Goal: Transaction & Acquisition: Subscribe to service/newsletter

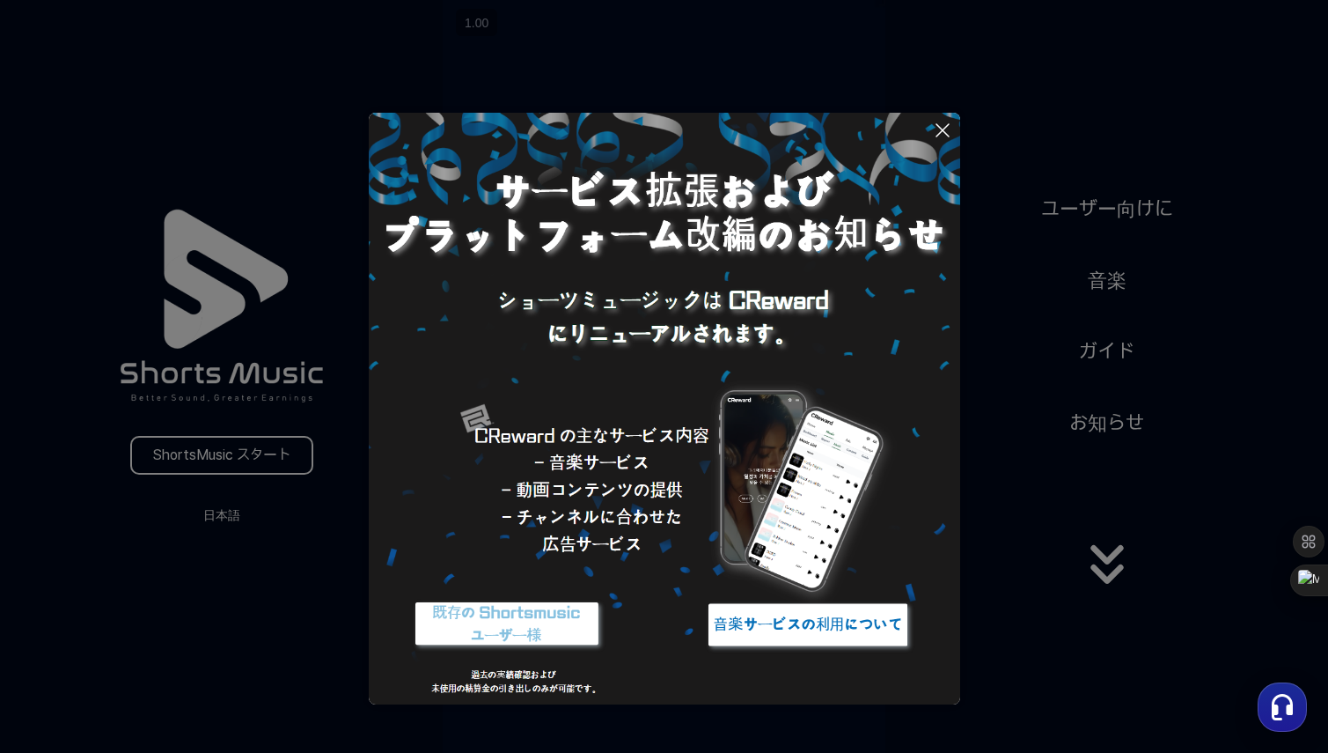
click at [947, 132] on icon at bounding box center [942, 130] width 21 height 21
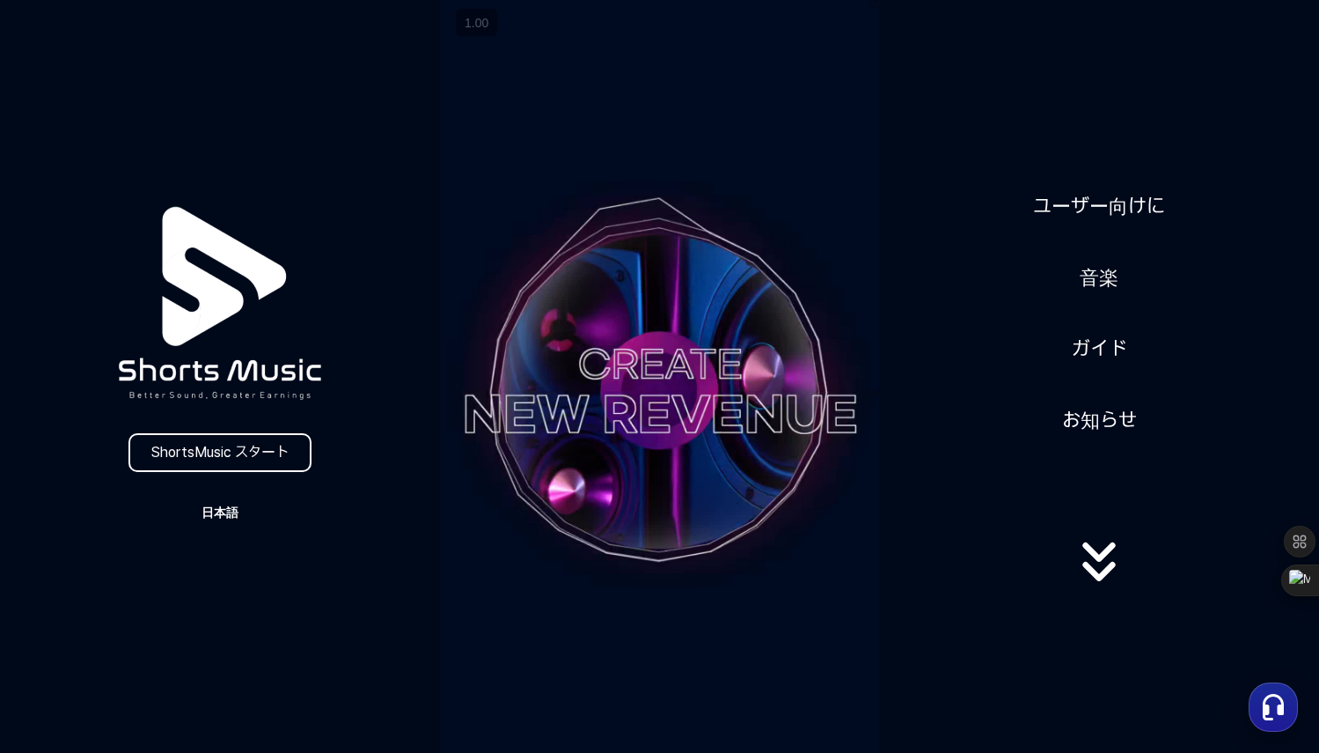
click at [217, 503] on button "日本語" at bounding box center [220, 512] width 84 height 25
click at [424, 529] on button at bounding box center [659, 376] width 1319 height 753
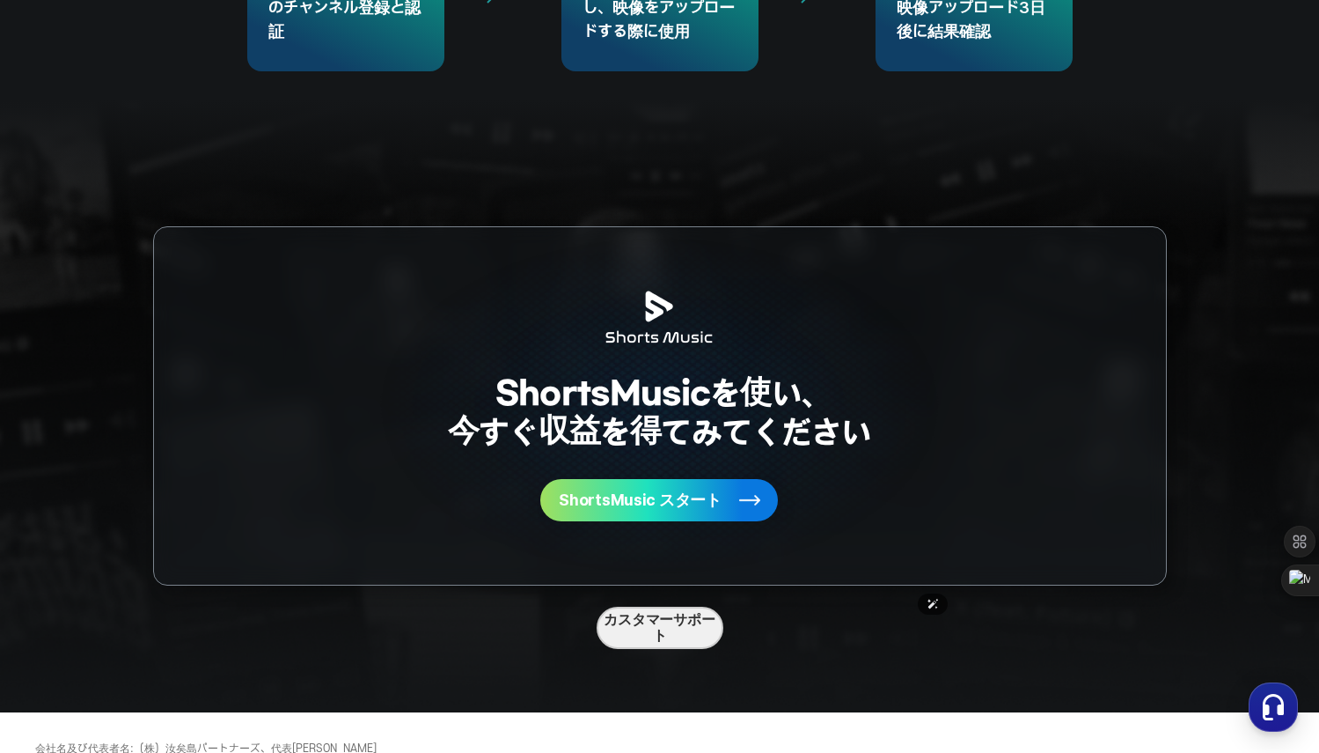
scroll to position [4534, 0]
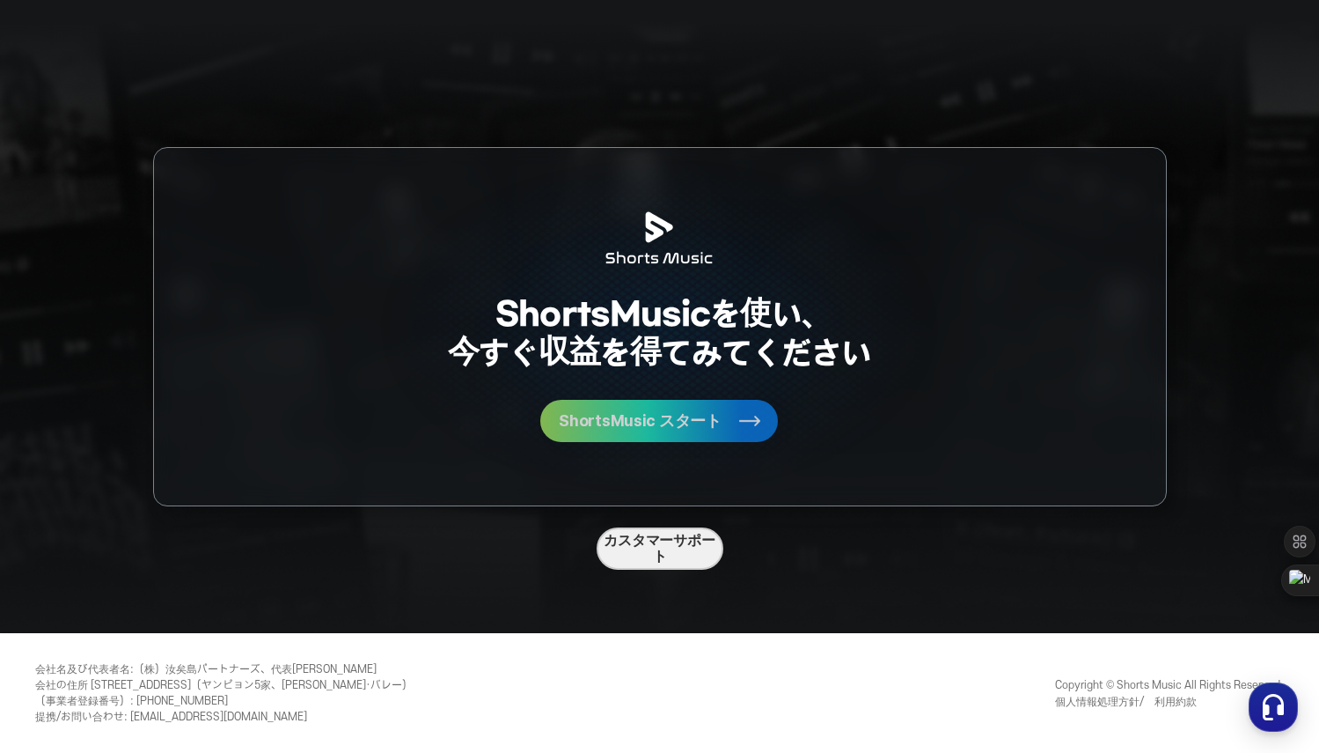
click at [718, 430] on button "ShortsMusic スタート" at bounding box center [659, 421] width 238 height 42
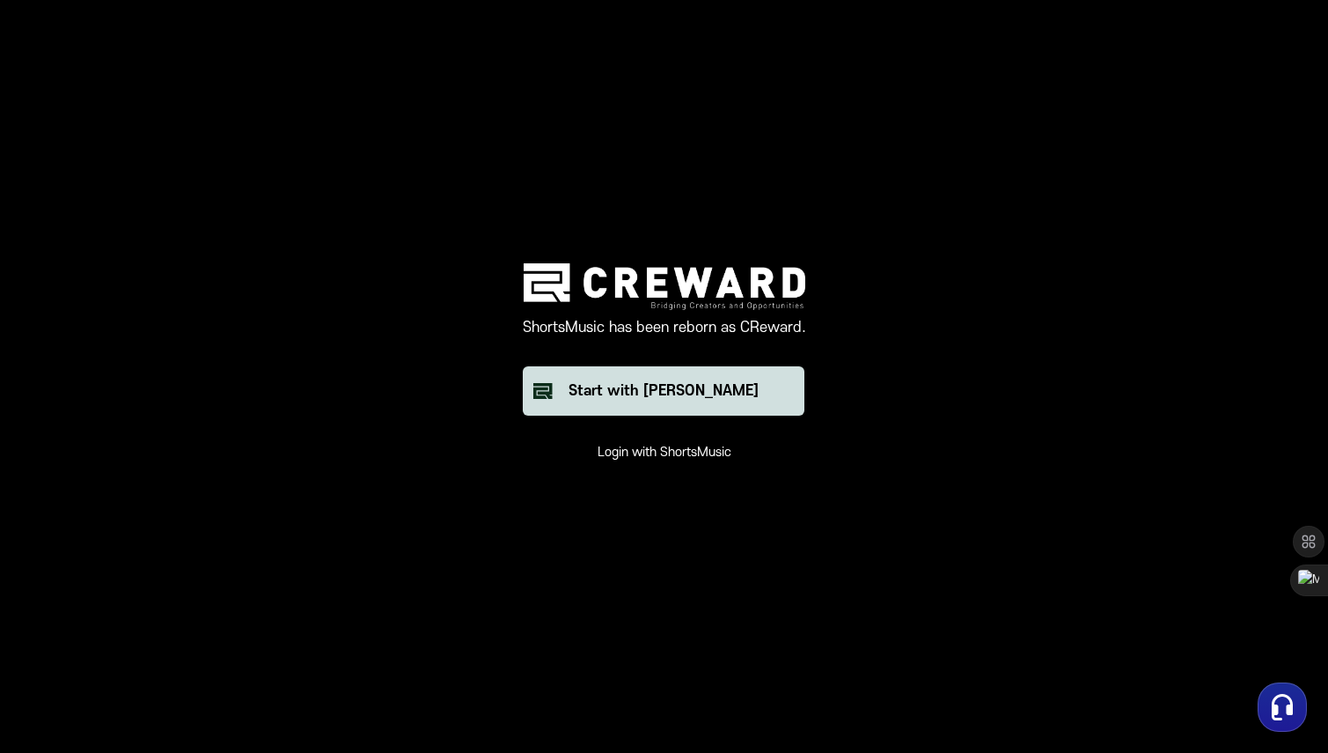
click at [661, 391] on div "Start with Creward" at bounding box center [664, 390] width 190 height 21
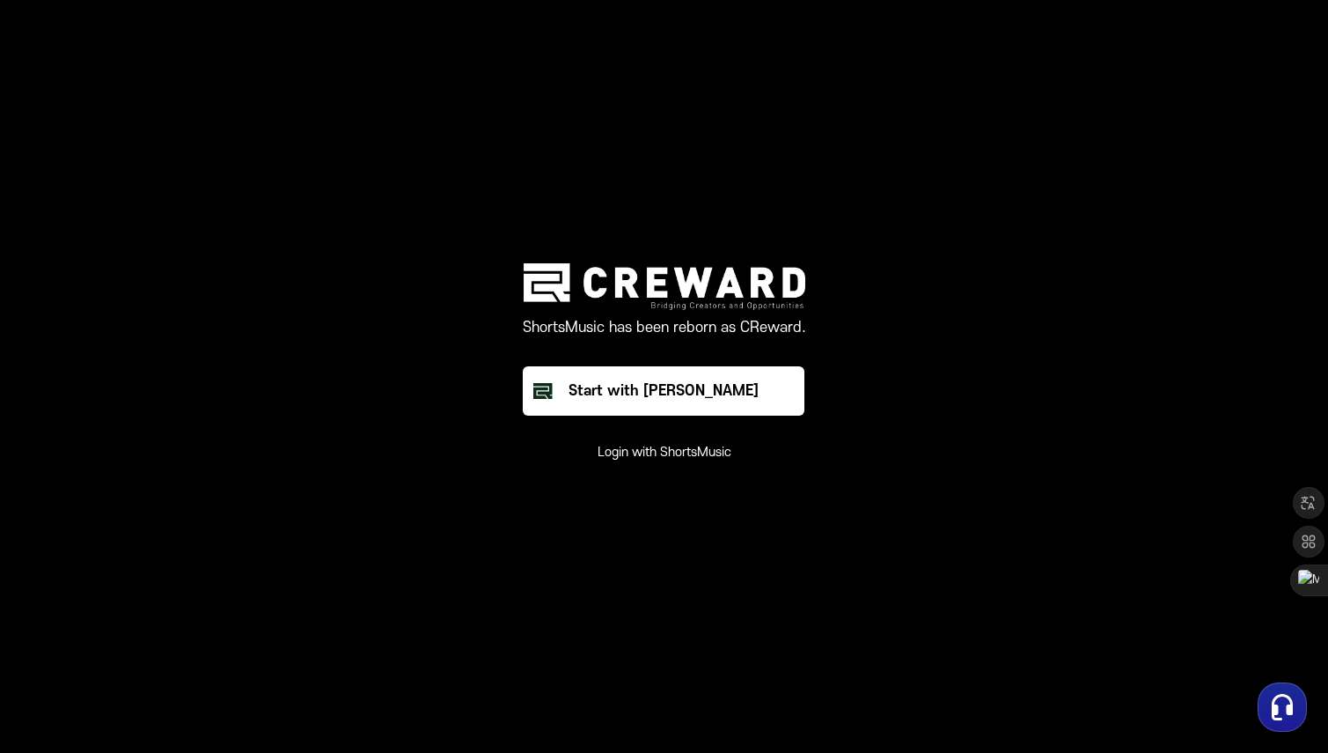
click at [684, 455] on button "Login with ShortsMusic" at bounding box center [665, 453] width 134 height 18
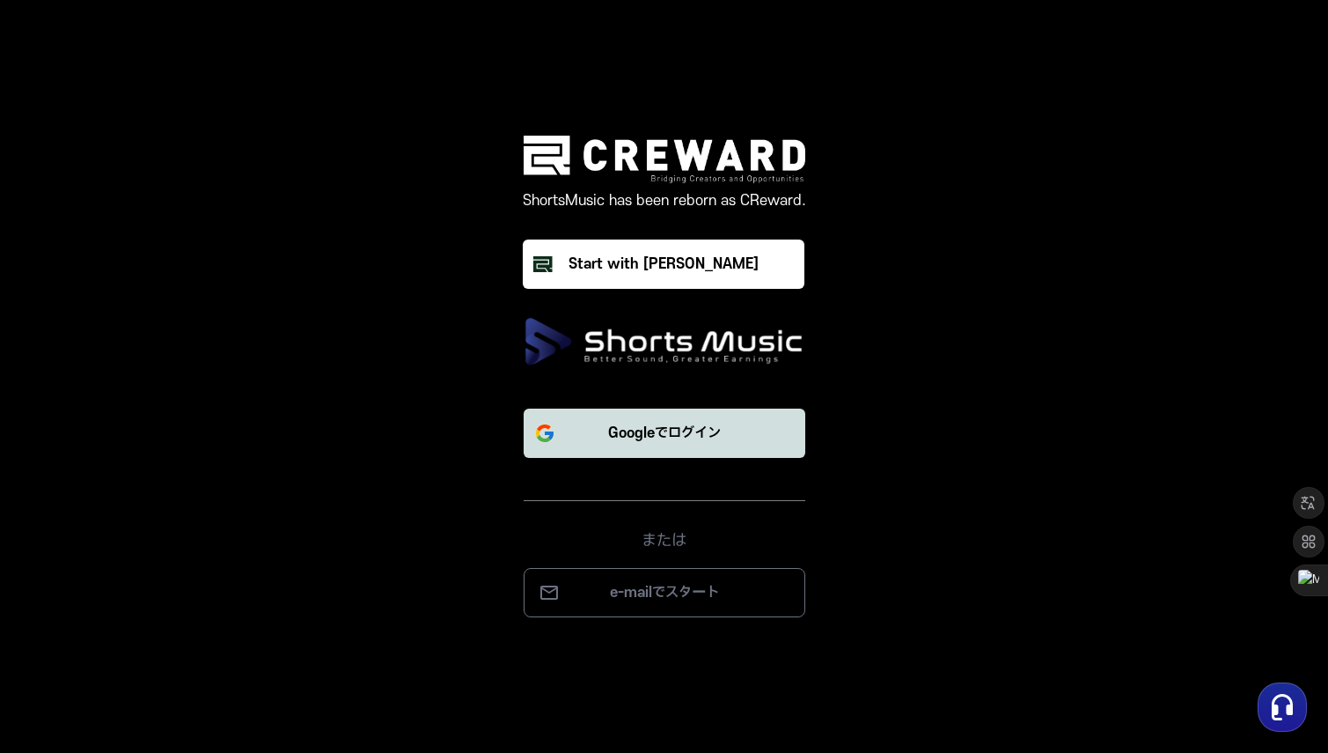
click at [669, 432] on p "Googleでログイン" at bounding box center [664, 432] width 113 height 21
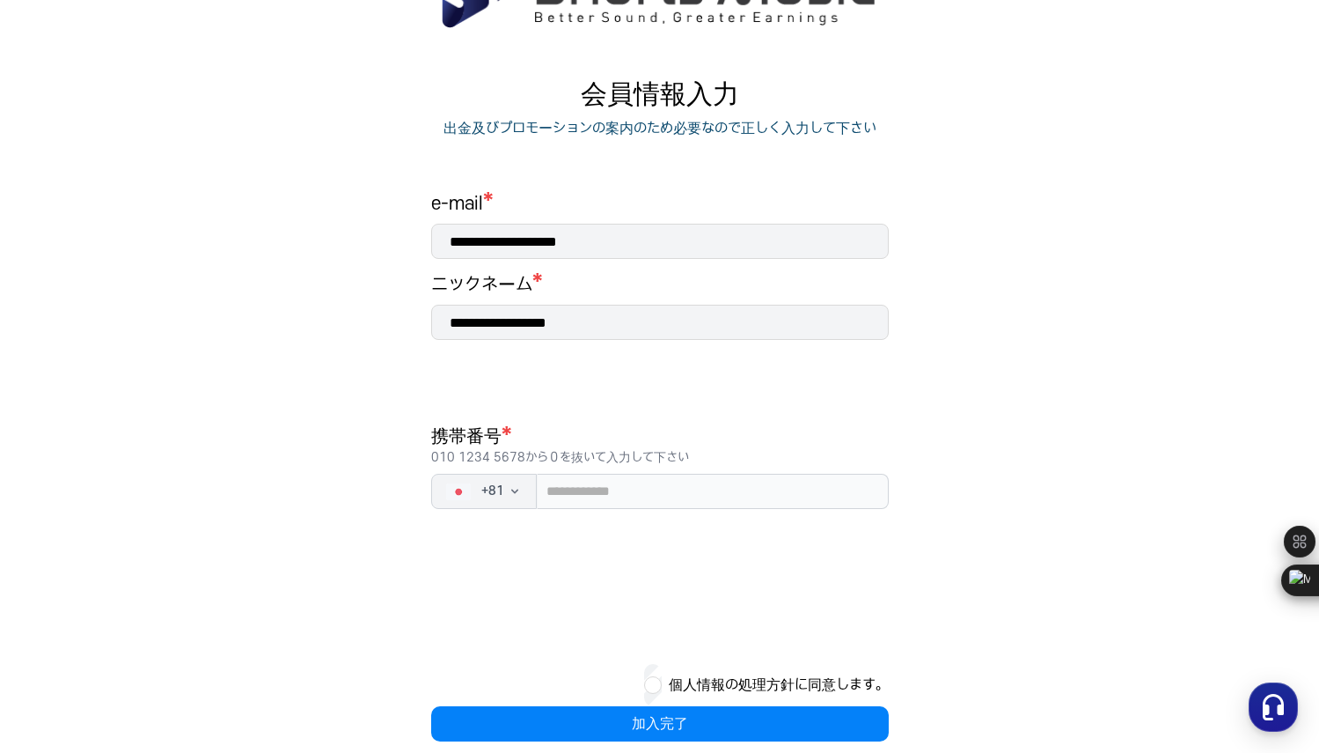
scroll to position [149, 0]
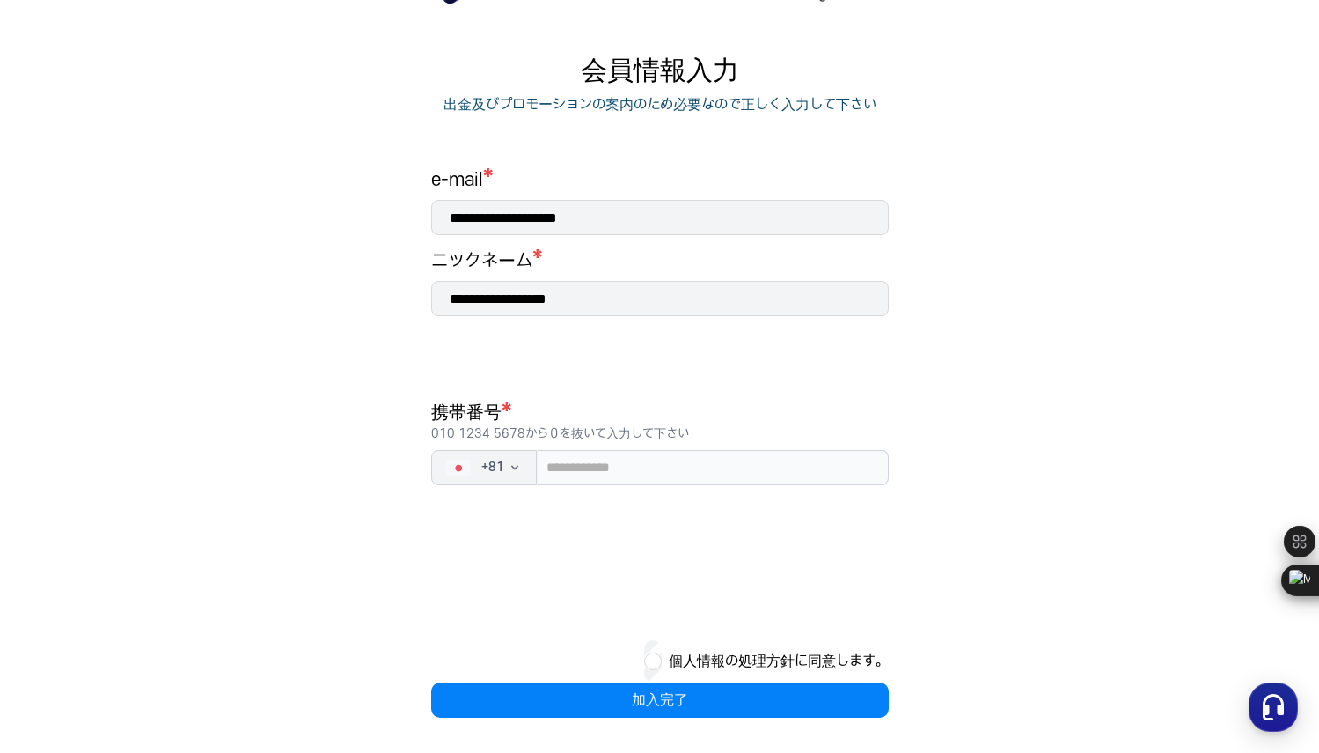
click at [686, 487] on div "**********" at bounding box center [660, 442] width 458 height 549
click at [686, 475] on input "tel" at bounding box center [713, 467] width 352 height 35
type input "*"
type input "**********"
click at [889, 407] on div "**********" at bounding box center [660, 386] width 528 height 732
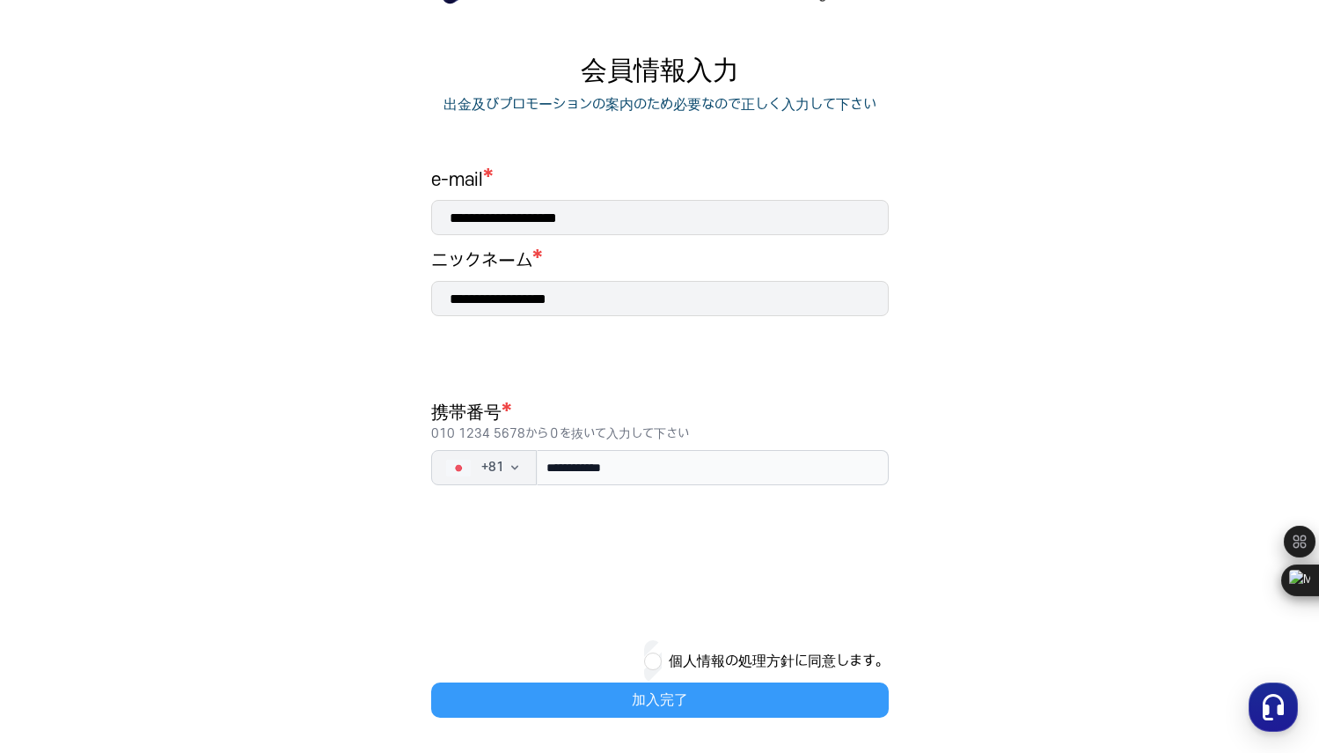
click at [680, 707] on button "加入完了" at bounding box center [660, 699] width 458 height 35
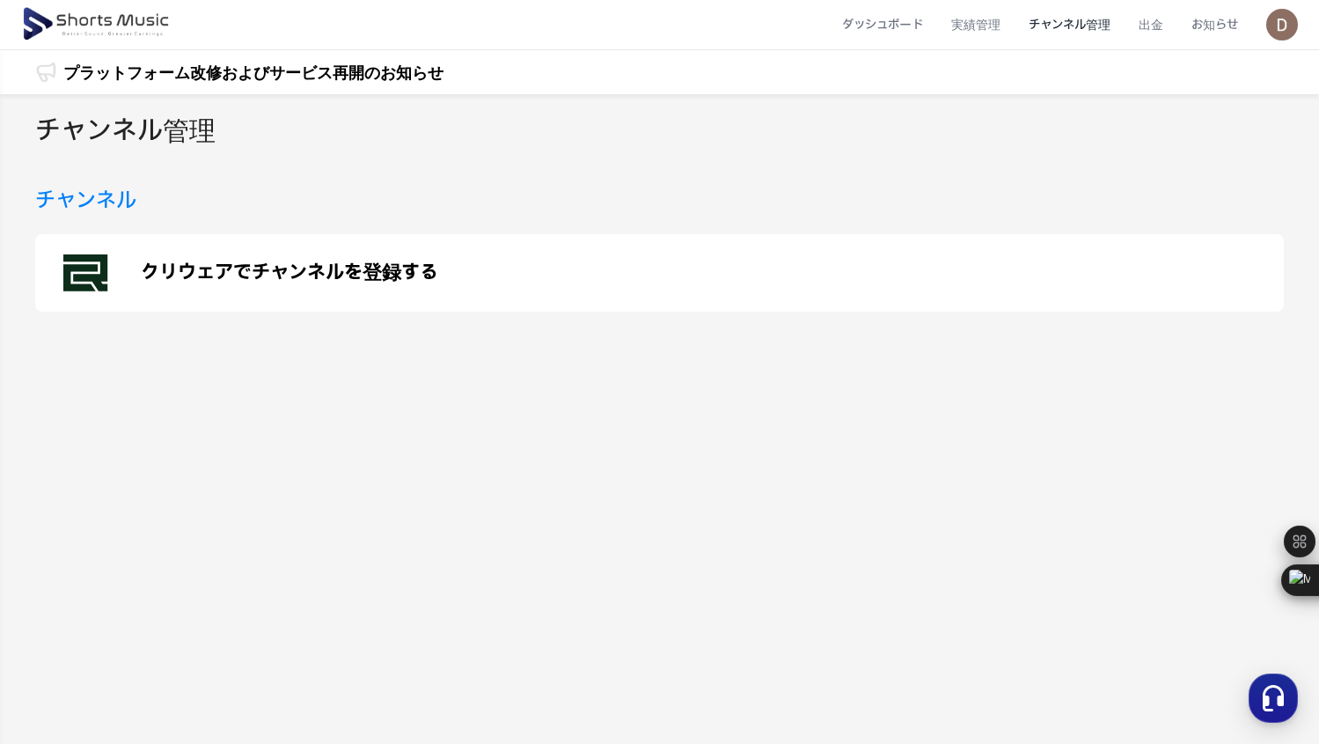
click at [356, 282] on p "クリウェアでチャンネルを登録する" at bounding box center [290, 272] width 298 height 21
